Goal: Task Accomplishment & Management: Manage account settings

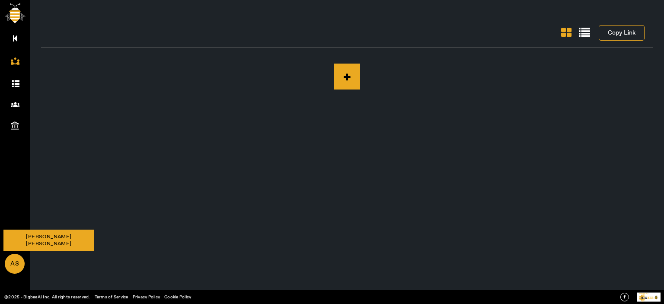
click at [11, 260] on span "AS" at bounding box center [15, 263] width 18 height 19
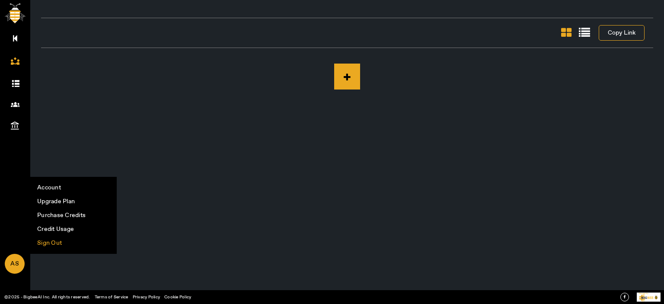
click at [51, 241] on li "Sign Out" at bounding box center [74, 243] width 86 height 14
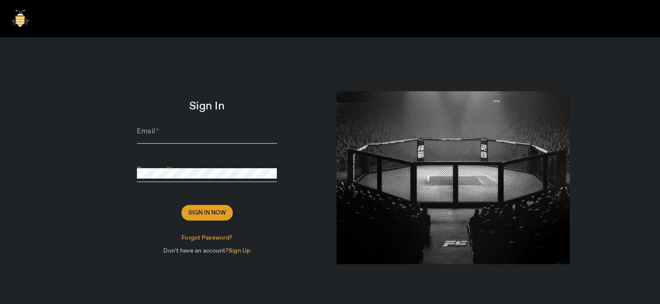
type input "[PERSON_NAME][EMAIL_ADDRESS][DOMAIN_NAME]"
click at [185, 216] on span at bounding box center [206, 212] width 51 height 21
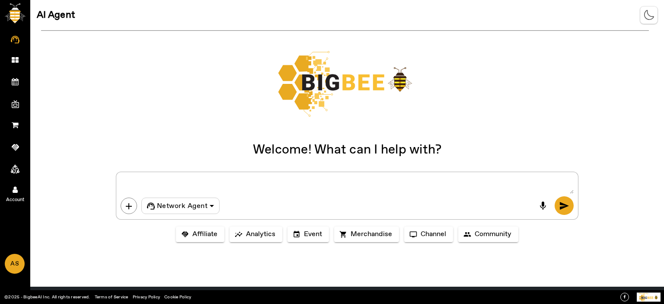
click at [18, 194] on span "Account" at bounding box center [15, 199] width 50 height 13
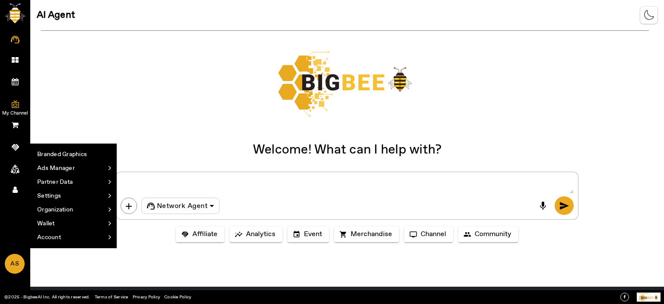
click at [14, 105] on icon at bounding box center [15, 104] width 7 height 9
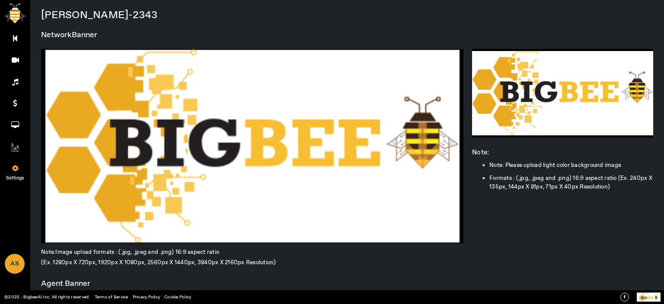
click at [12, 161] on link "Settings" at bounding box center [15, 167] width 30 height 22
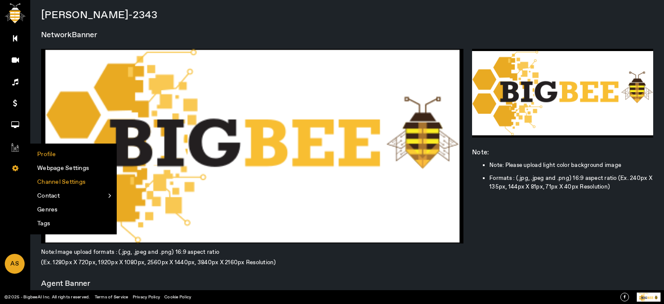
click at [66, 181] on li "Channel Settings" at bounding box center [74, 182] width 86 height 14
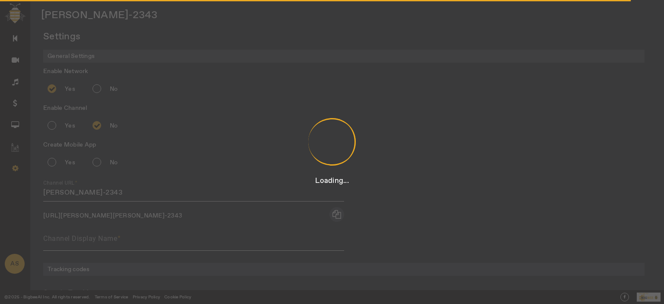
radio input "true"
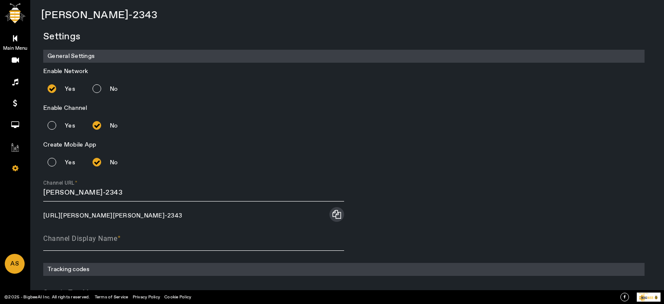
click at [10, 38] on link "Main Menu" at bounding box center [15, 38] width 30 height 22
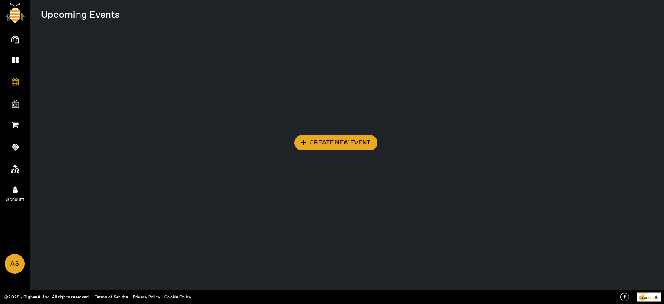
click at [17, 181] on link "Account" at bounding box center [15, 189] width 30 height 22
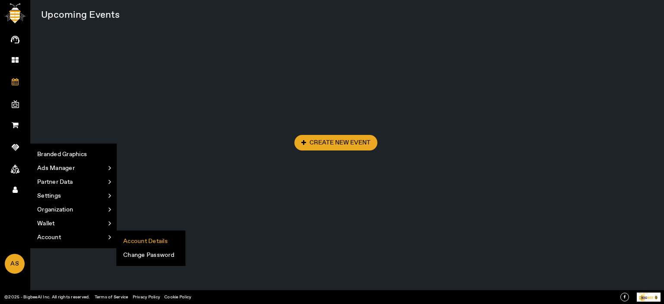
click at [160, 238] on li "Account Details" at bounding box center [151, 241] width 68 height 14
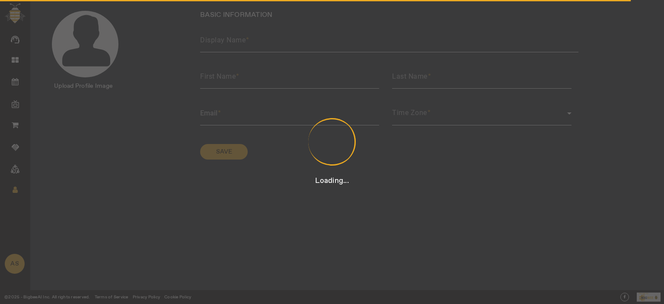
type input "Arun Singh Dhumal"
type input "Arun Singh"
type input "Dhumal"
type input "Dhumal@sharklasers.com"
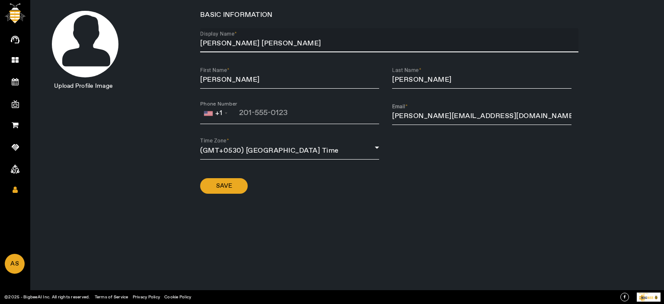
click at [217, 39] on input "Arun Singh Dhumal" at bounding box center [389, 43] width 378 height 10
type input "Arun-Singh Dhumal"
click at [221, 188] on span "Save" at bounding box center [224, 185] width 16 height 9
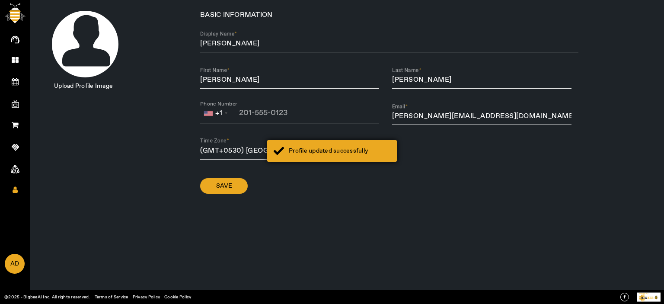
click at [348, 155] on div "Profile updated successfully" at bounding box center [340, 150] width 102 height 9
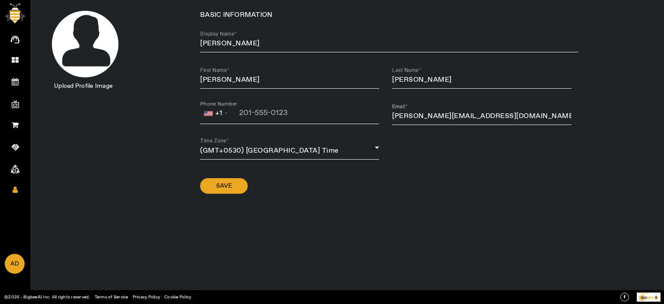
click at [12, 101] on icon at bounding box center [15, 104] width 7 height 9
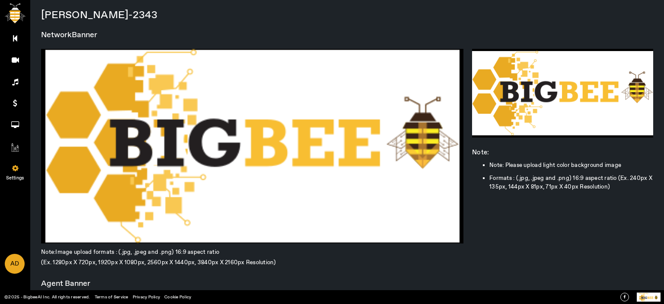
click at [20, 164] on link "Settings" at bounding box center [15, 167] width 30 height 22
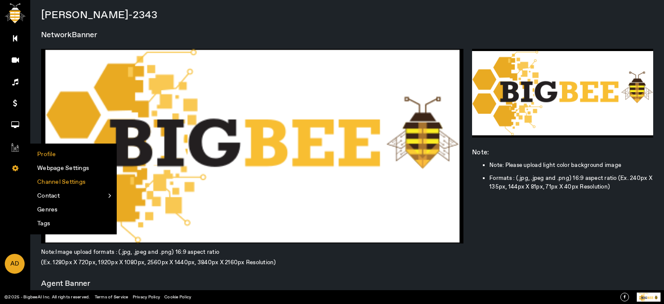
click at [63, 182] on li "Channel Settings" at bounding box center [74, 182] width 86 height 14
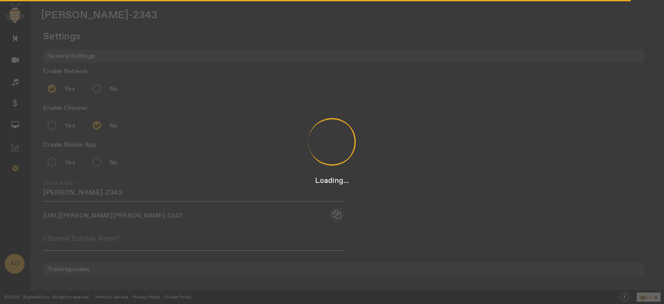
radio input "true"
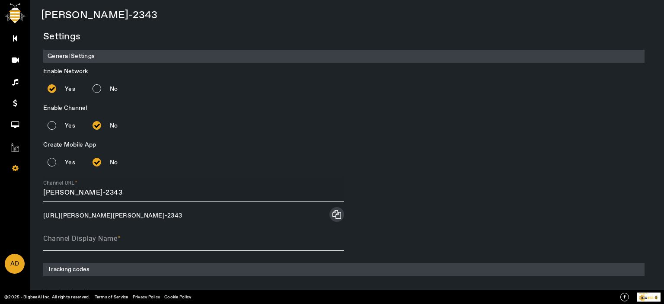
click at [62, 192] on input "arun singh-dhumal-2343" at bounding box center [193, 193] width 301 height 10
click at [60, 189] on input "arun singh-dhumal-2343" at bounding box center [193, 193] width 301 height 10
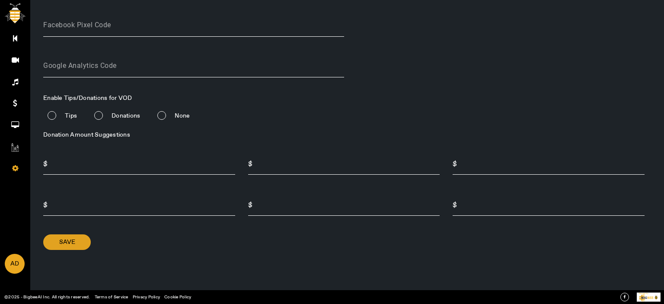
type input "arun-singh-dhumal-2343"
drag, startPoint x: 76, startPoint y: 238, endPoint x: 232, endPoint y: 229, distance: 156.2
click at [76, 238] on span at bounding box center [67, 242] width 48 height 21
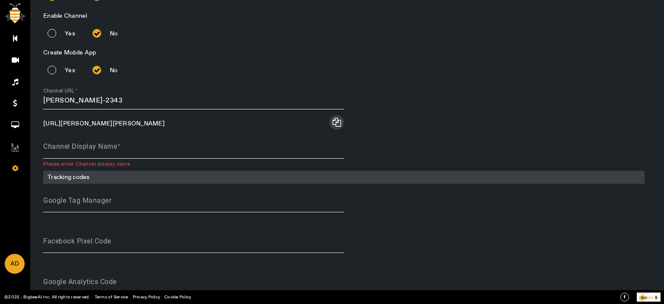
scroll to position [90, 0]
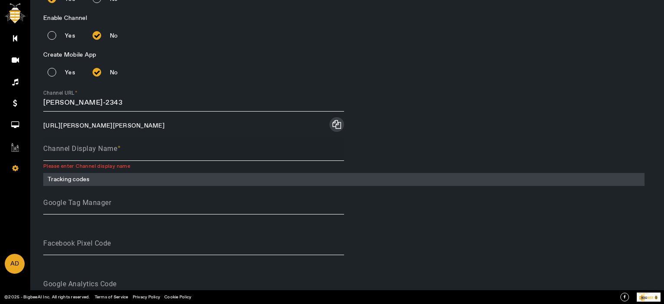
click at [118, 150] on span at bounding box center [119, 148] width 4 height 9
click at [118, 150] on input "Channel Display Name" at bounding box center [193, 152] width 301 height 10
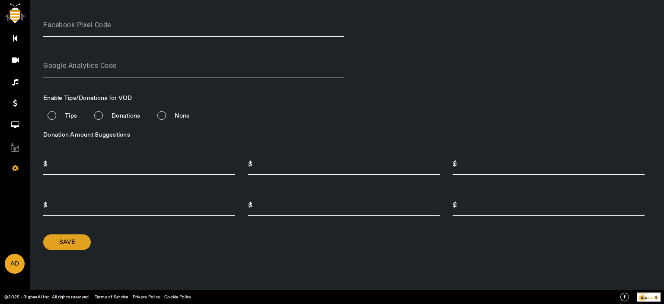
type input "IPL"
click at [77, 243] on span at bounding box center [67, 242] width 48 height 21
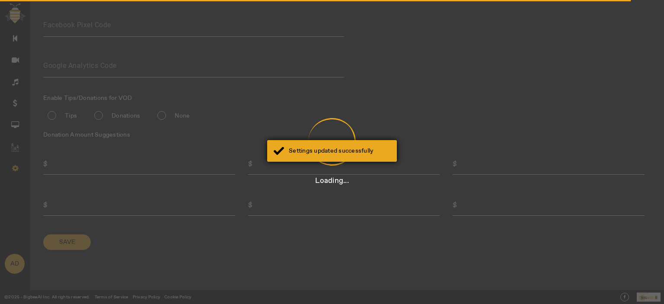
click at [373, 148] on div "Settings updated successfully" at bounding box center [340, 150] width 102 height 9
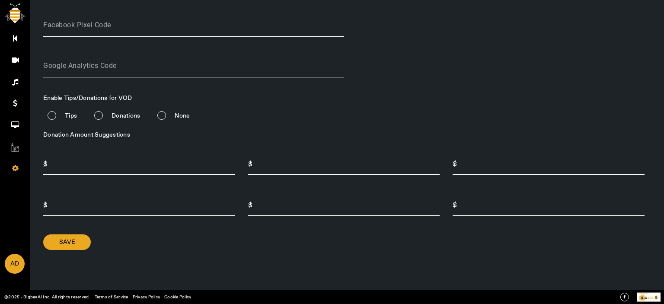
scroll to position [0, 0]
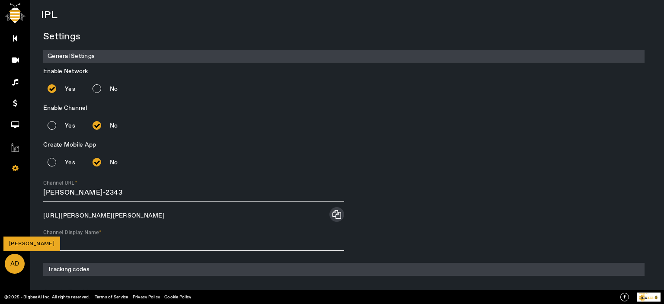
click at [15, 260] on span "AD" at bounding box center [15, 263] width 18 height 19
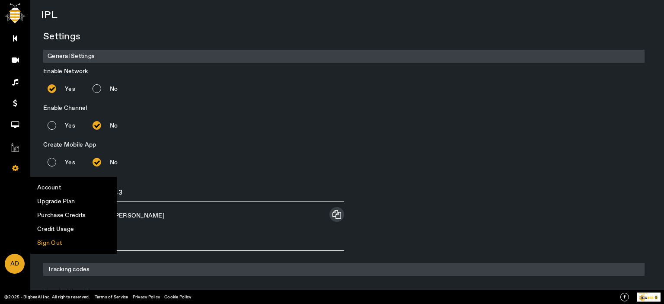
click at [45, 245] on li "Sign Out" at bounding box center [74, 243] width 86 height 14
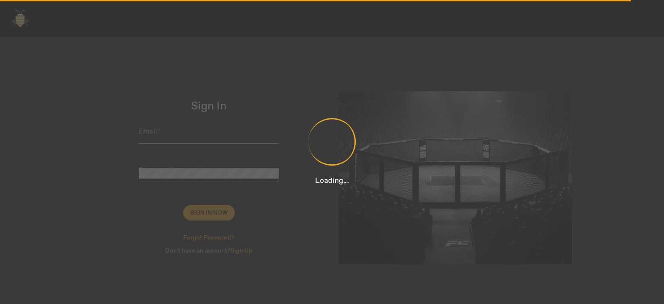
type input "Dhumal@sharklasers.com"
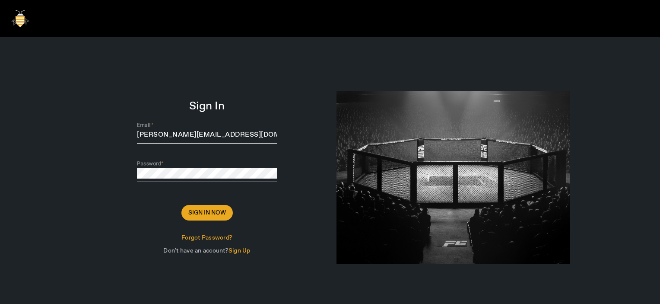
click at [208, 214] on app-root "Sign In Email Dhumal@sharklasers.com Password Sign In Now Forgot Password? Don'…" at bounding box center [330, 210] width 660 height 420
click at [211, 215] on span "Sign In Now" at bounding box center [207, 212] width 38 height 9
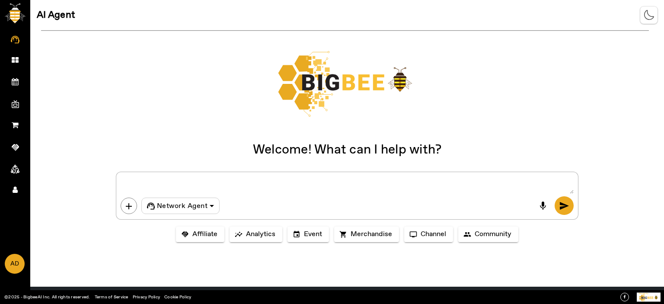
click at [16, 102] on icon at bounding box center [15, 104] width 7 height 9
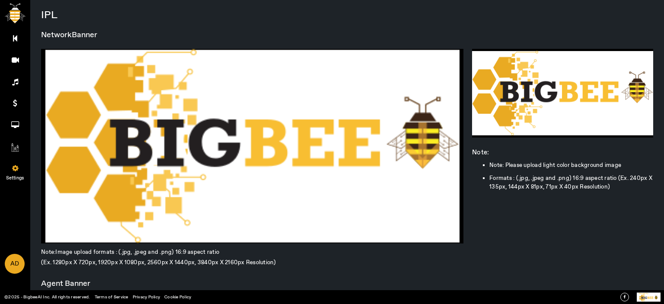
click at [16, 168] on icon at bounding box center [15, 167] width 6 height 7
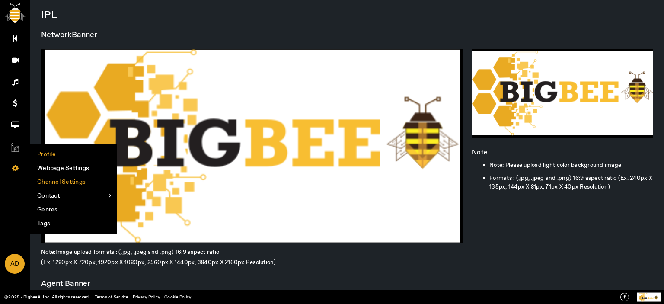
click at [68, 180] on li "Channel Settings" at bounding box center [74, 182] width 86 height 14
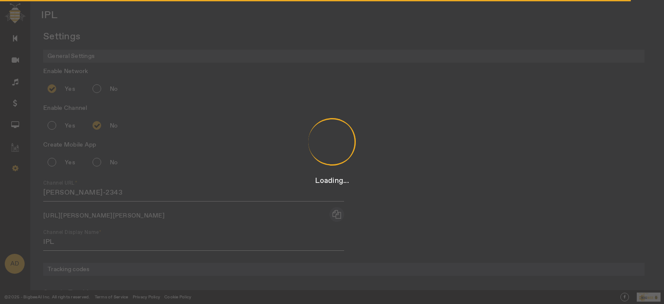
radio input "true"
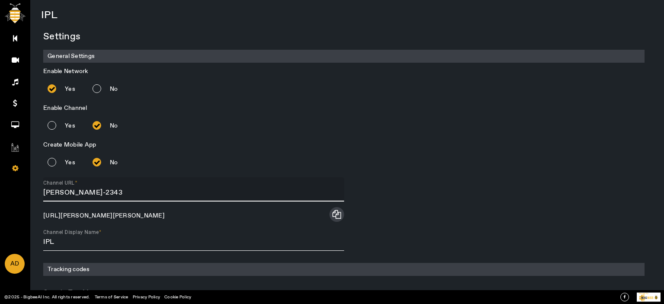
click at [62, 194] on input "arun-singh-dhumal-2343" at bounding box center [193, 193] width 301 height 10
click at [60, 192] on input "arun-singh-dhumal-2343" at bounding box center [193, 193] width 301 height 10
click at [59, 194] on input "arunsingh-dhumal-2343" at bounding box center [193, 193] width 301 height 10
type input "arun-singh-dhumal-2343"
click at [243, 182] on div "Channel URL arun-singh-dhumal-2343" at bounding box center [193, 189] width 301 height 24
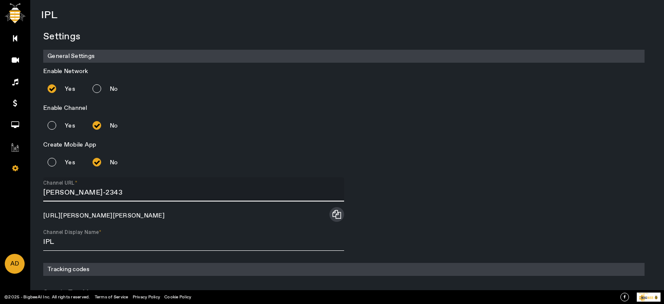
scroll to position [209, 0]
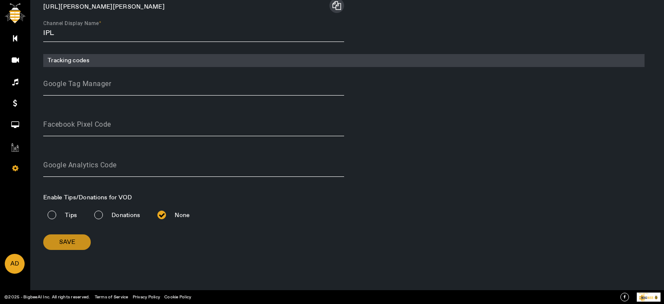
drag, startPoint x: 69, startPoint y: 246, endPoint x: 294, endPoint y: 235, distance: 224.9
click at [70, 246] on button "Save" at bounding box center [67, 242] width 48 height 16
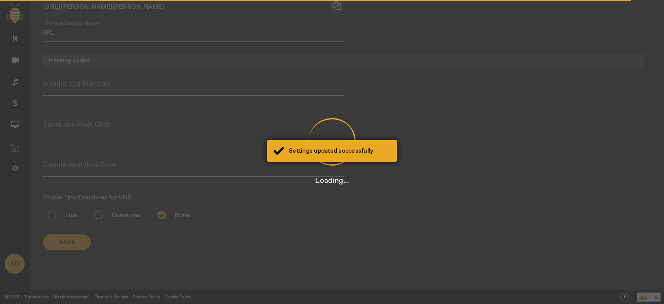
click at [331, 159] on div "Settings updated successfully" at bounding box center [332, 151] width 130 height 22
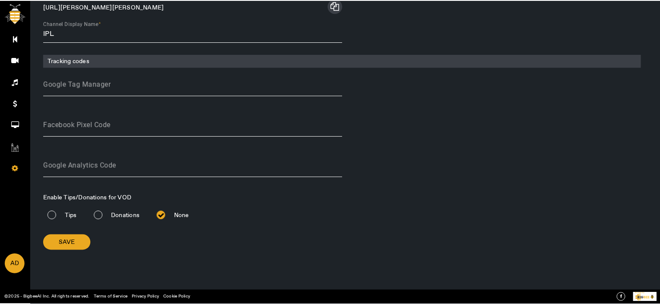
scroll to position [0, 0]
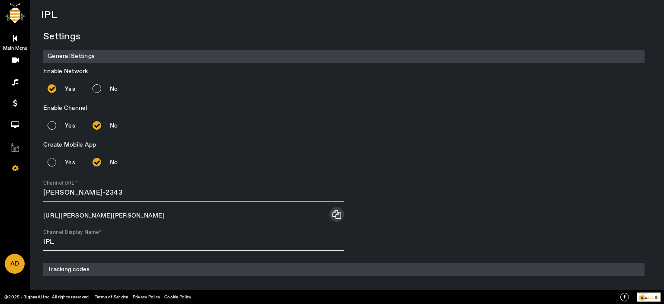
click at [22, 36] on link "Main Menu" at bounding box center [15, 38] width 30 height 22
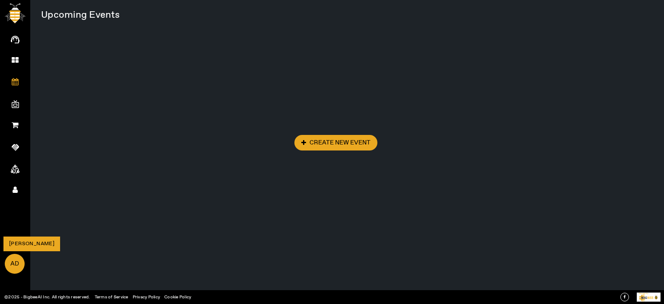
click at [14, 265] on span "AD" at bounding box center [15, 263] width 18 height 19
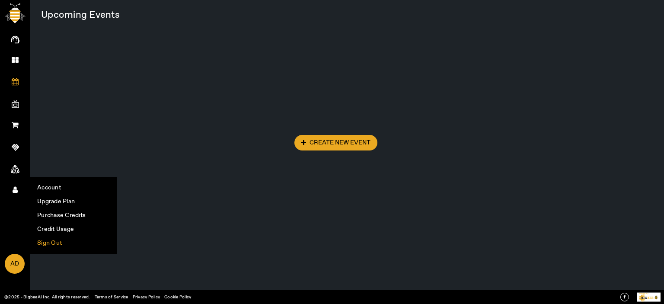
click at [54, 246] on li "Sign Out" at bounding box center [74, 243] width 86 height 14
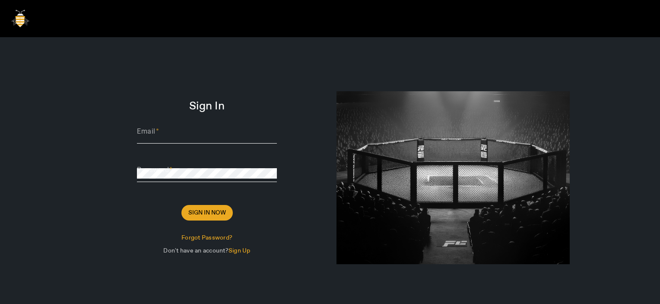
type input "Dhumal@sharklasers.com"
